Goal: Browse casually

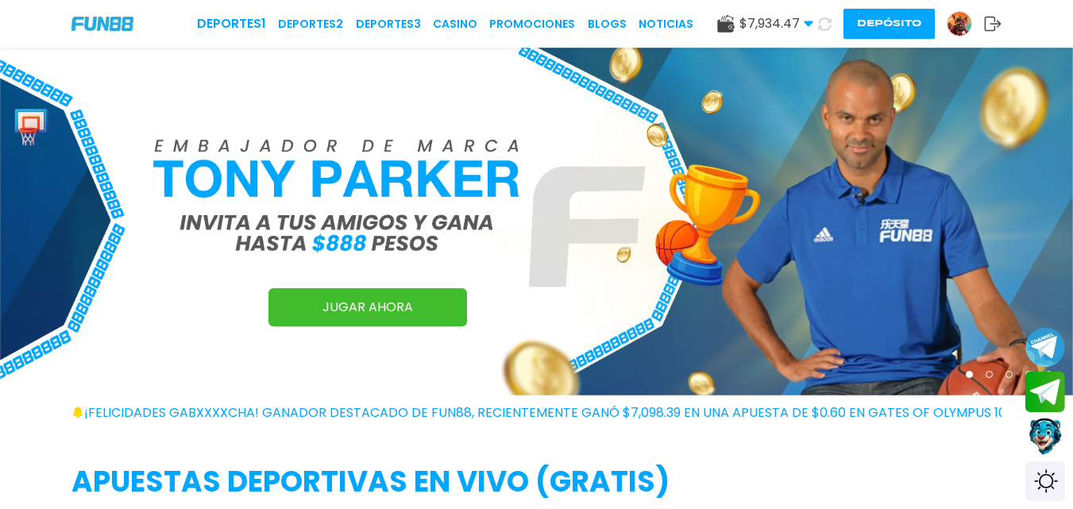
click at [807, 21] on use at bounding box center [807, 24] width 9 height 6
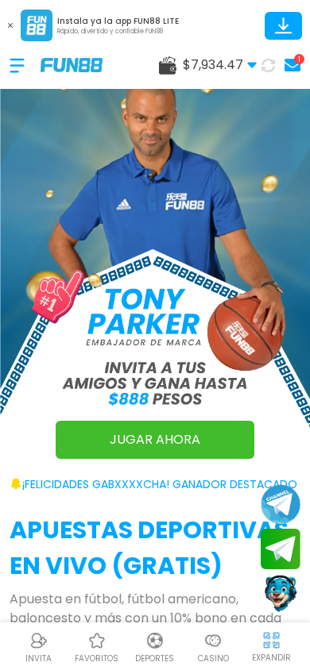
click at [252, 67] on use at bounding box center [251, 66] width 9 height 6
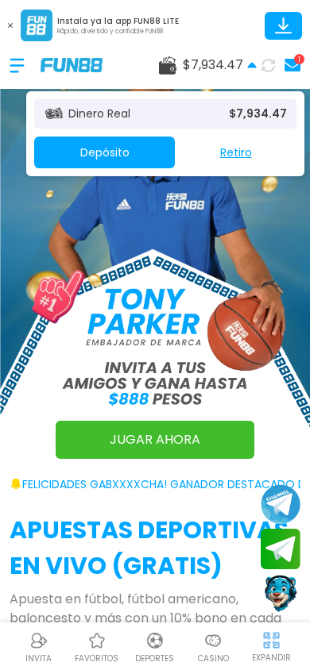
click at [9, 25] on icon at bounding box center [10, 25] width 5 height 5
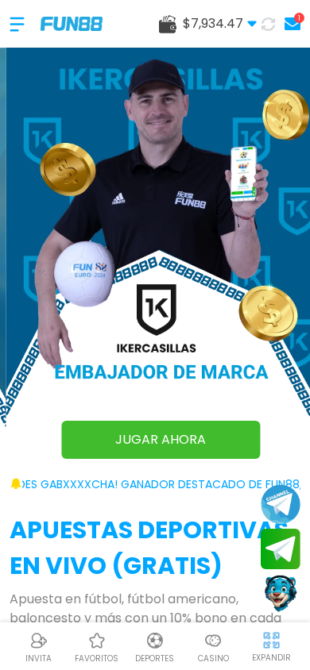
click at [254, 23] on use at bounding box center [251, 24] width 9 height 6
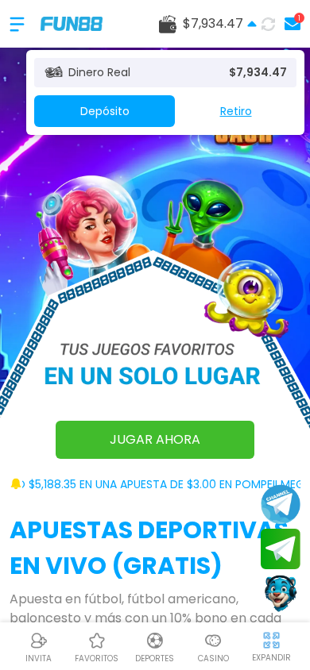
click at [253, 21] on icon at bounding box center [252, 24] width 10 height 10
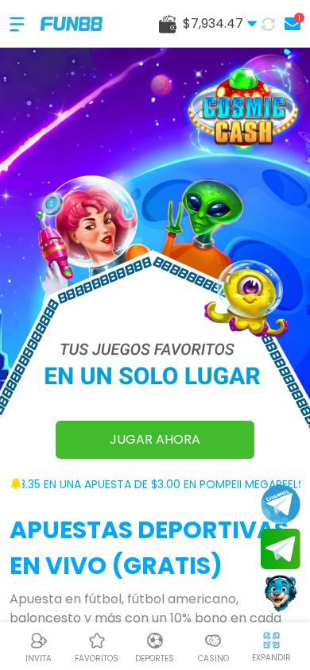
click at [253, 21] on use at bounding box center [251, 24] width 9 height 6
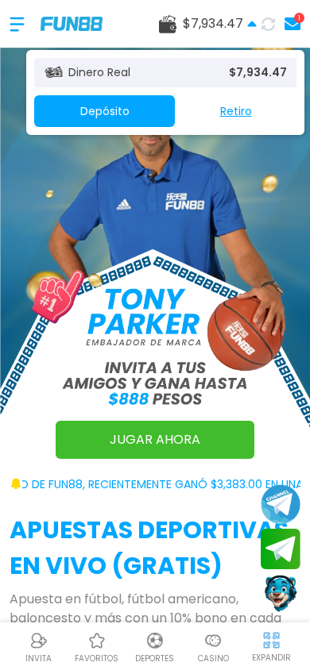
click at [20, 28] on div at bounding box center [25, 24] width 31 height 47
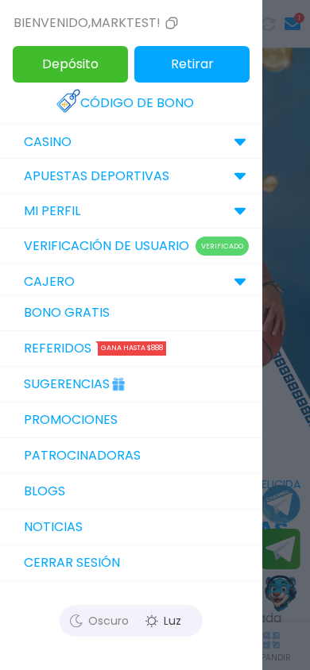
click at [304, 101] on div at bounding box center [155, 335] width 310 height 670
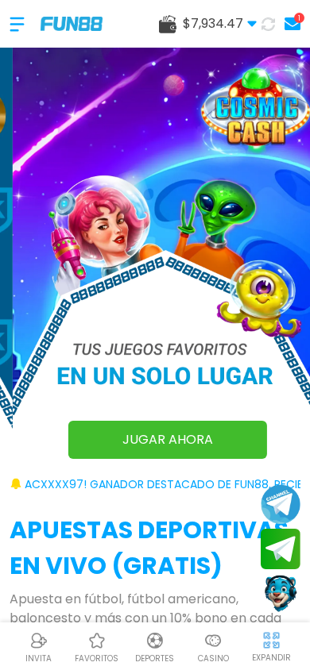
click at [252, 24] on use at bounding box center [251, 24] width 9 height 6
